Goal: Information Seeking & Learning: Learn about a topic

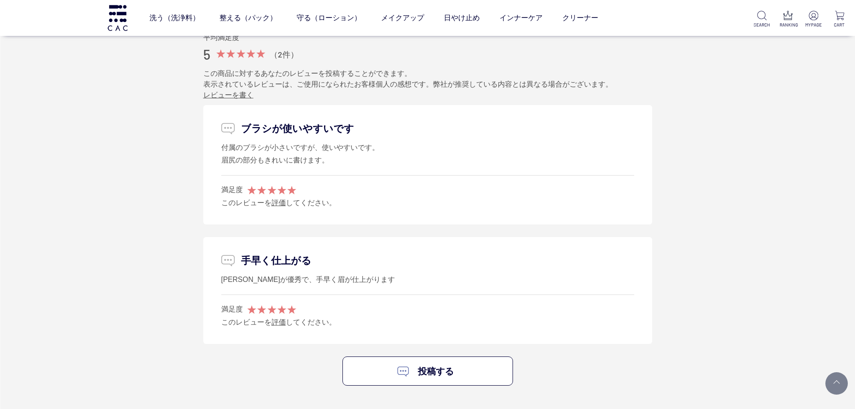
scroll to position [955, 0]
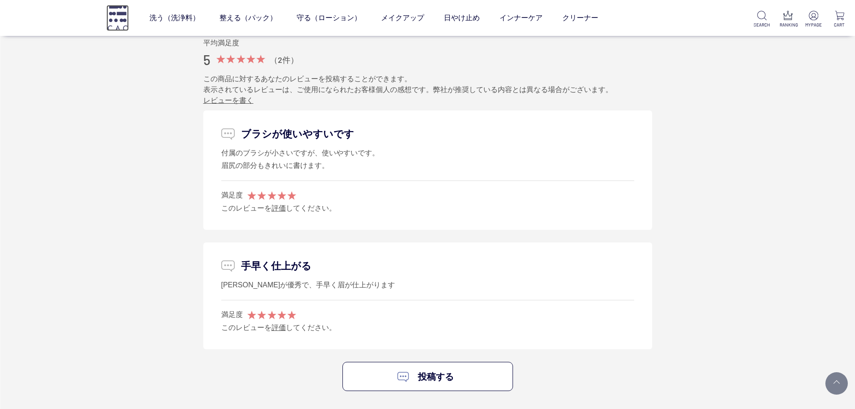
click at [125, 21] on img at bounding box center [117, 18] width 22 height 26
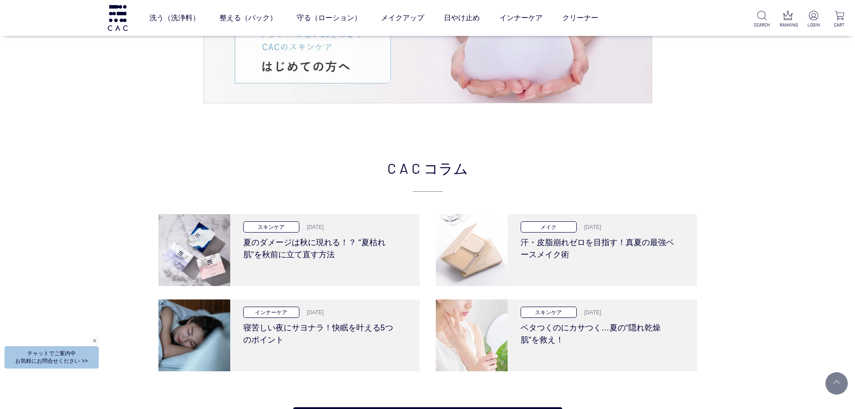
scroll to position [1974, 0]
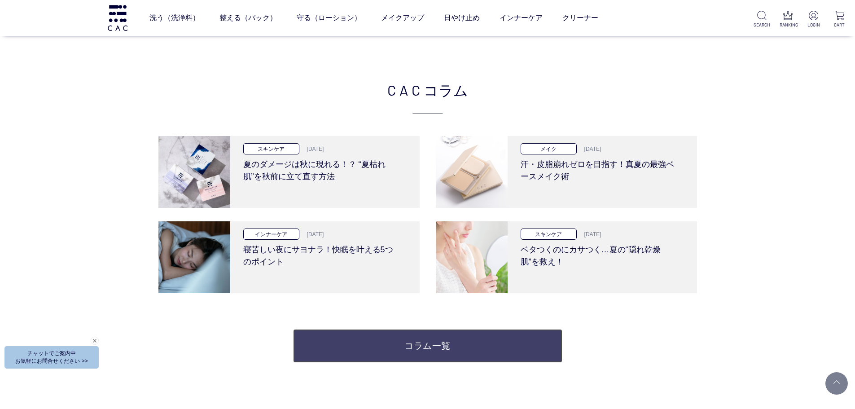
click at [435, 344] on link "コラム一覧" at bounding box center [427, 346] width 269 height 34
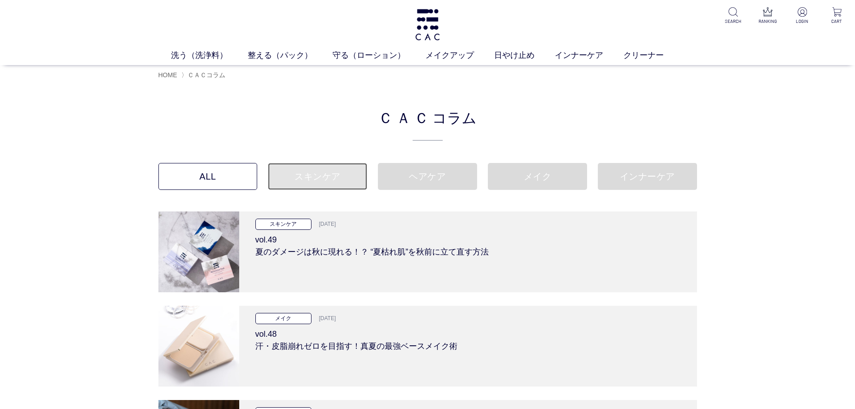
click at [346, 182] on link "スキンケア" at bounding box center [317, 176] width 99 height 27
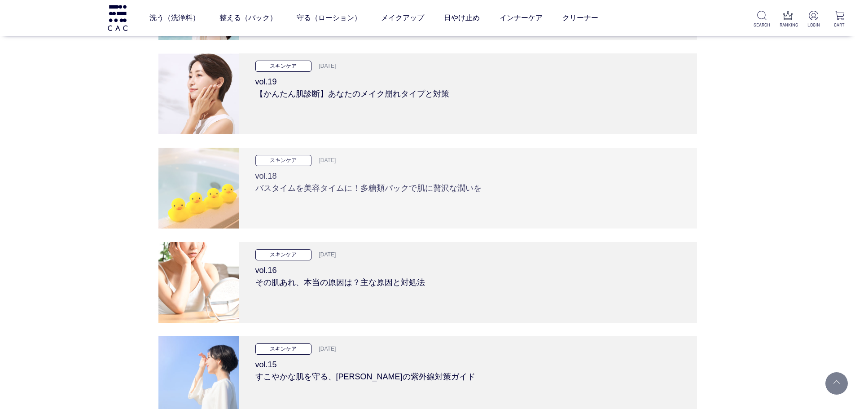
scroll to position [1884, 0]
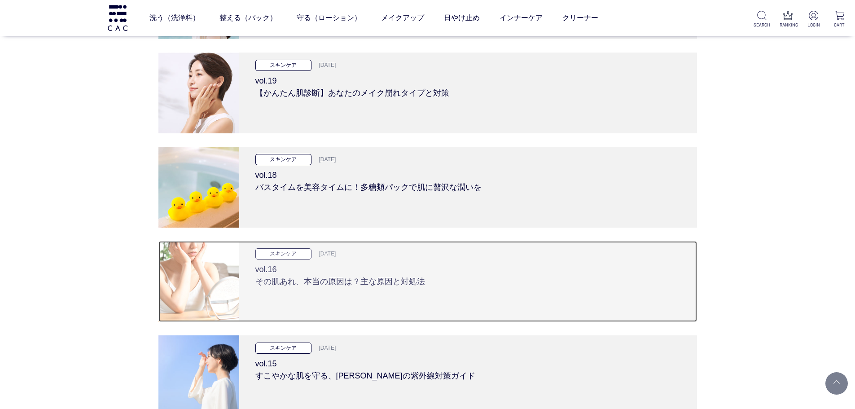
click at [360, 284] on h3 "vol.16 その肌あれ、本当の原因は？主な原因と対処法" at bounding box center [467, 273] width 425 height 28
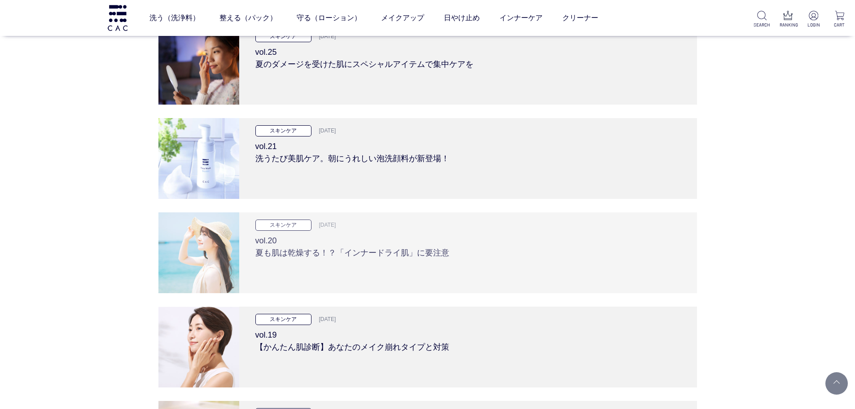
scroll to position [1480, 0]
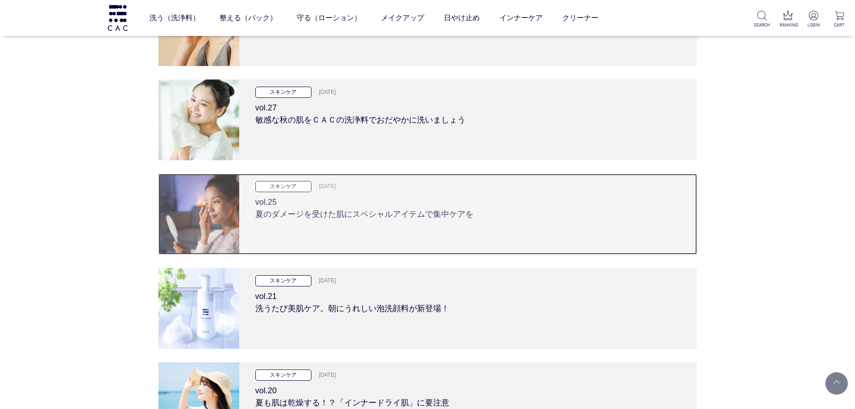
click at [296, 214] on h3 "vol.25 夏のダメージを受けた肌にスペシャルアイテムで集中ケアを" at bounding box center [467, 206] width 425 height 28
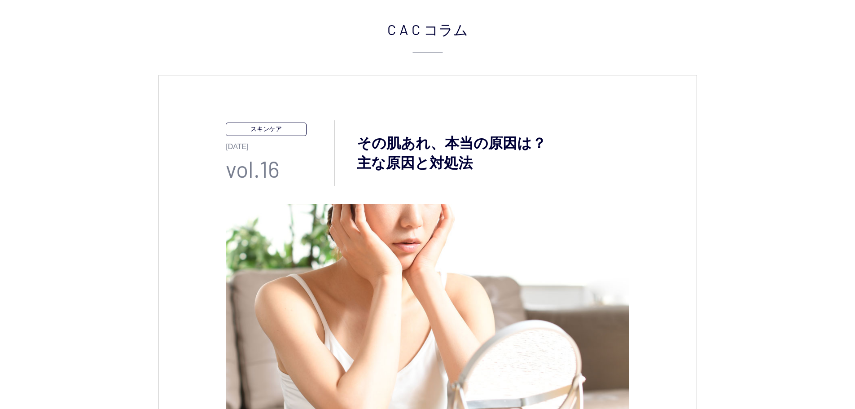
scroll to position [45, 0]
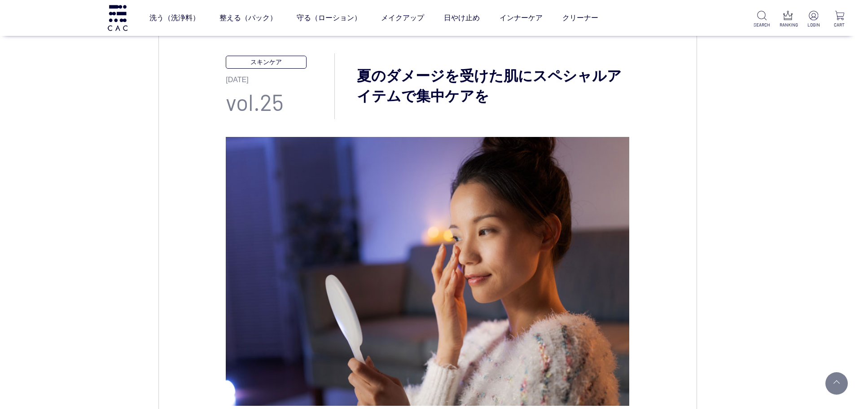
scroll to position [90, 0]
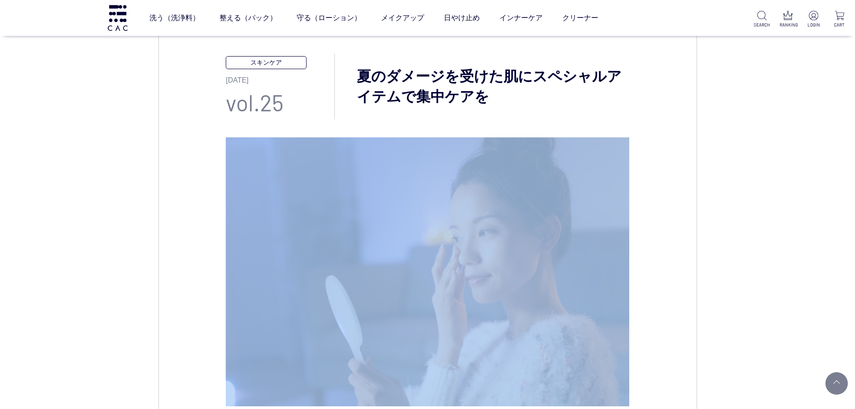
scroll to position [151, 0]
